Goal: Information Seeking & Learning: Learn about a topic

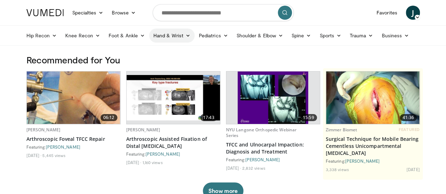
click at [168, 38] on link "Hand & Wrist" at bounding box center [172, 36] width 46 height 14
click at [150, 50] on link "Hand" at bounding box center [192, 52] width 84 height 11
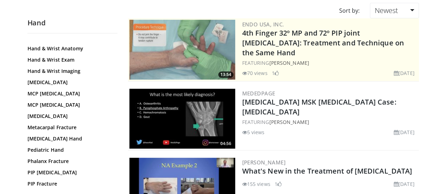
scroll to position [201, 0]
click at [29, 171] on link "PIP Arthroplasty" at bounding box center [71, 172] width 86 height 7
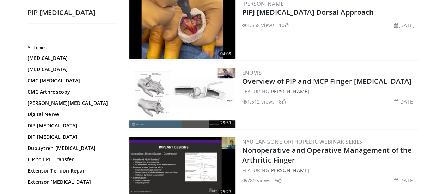
scroll to position [427, 0]
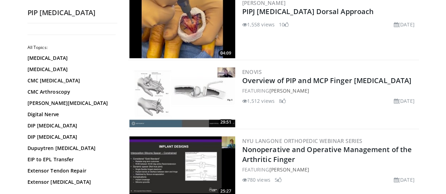
click at [177, 84] on img at bounding box center [182, 97] width 106 height 60
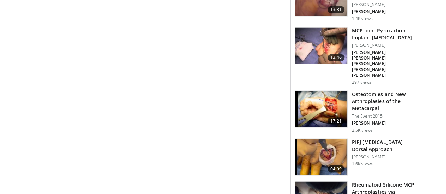
scroll to position [602, 0]
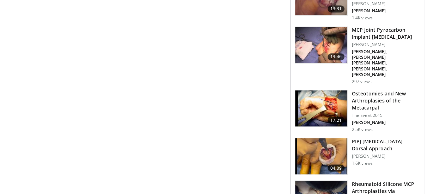
click at [345, 138] on img at bounding box center [321, 156] width 52 height 37
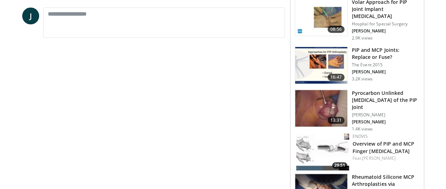
scroll to position [359, 0]
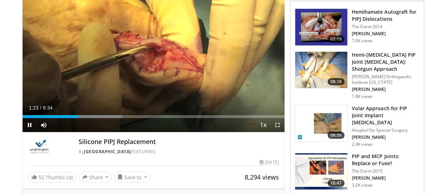
scroll to position [70, 0]
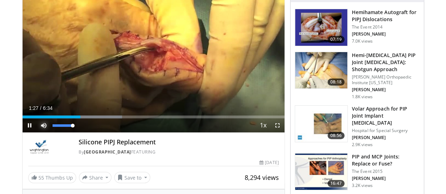
click at [37, 133] on span "Video Player" at bounding box center [44, 126] width 14 height 14
drag, startPoint x: 55, startPoint y: 137, endPoint x: 48, endPoint y: 138, distance: 7.1
click at [53, 127] on div "Volume Level" at bounding box center [60, 126] width 14 height 2
drag, startPoint x: 47, startPoint y: 139, endPoint x: 40, endPoint y: 139, distance: 6.7
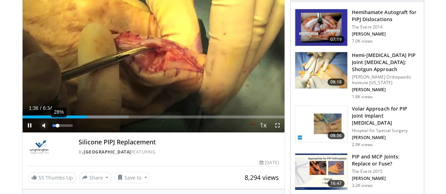
click at [53, 127] on div "Volume Level" at bounding box center [55, 126] width 5 height 2
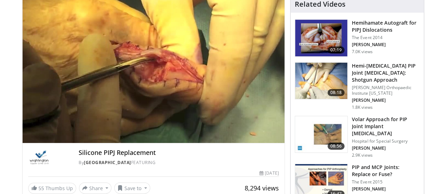
scroll to position [59, 0]
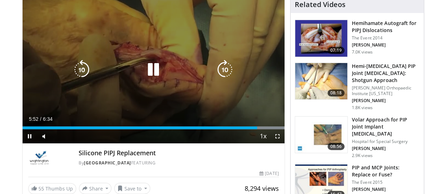
click at [151, 75] on icon "Video Player" at bounding box center [154, 70] width 20 height 20
